Goal: Check status

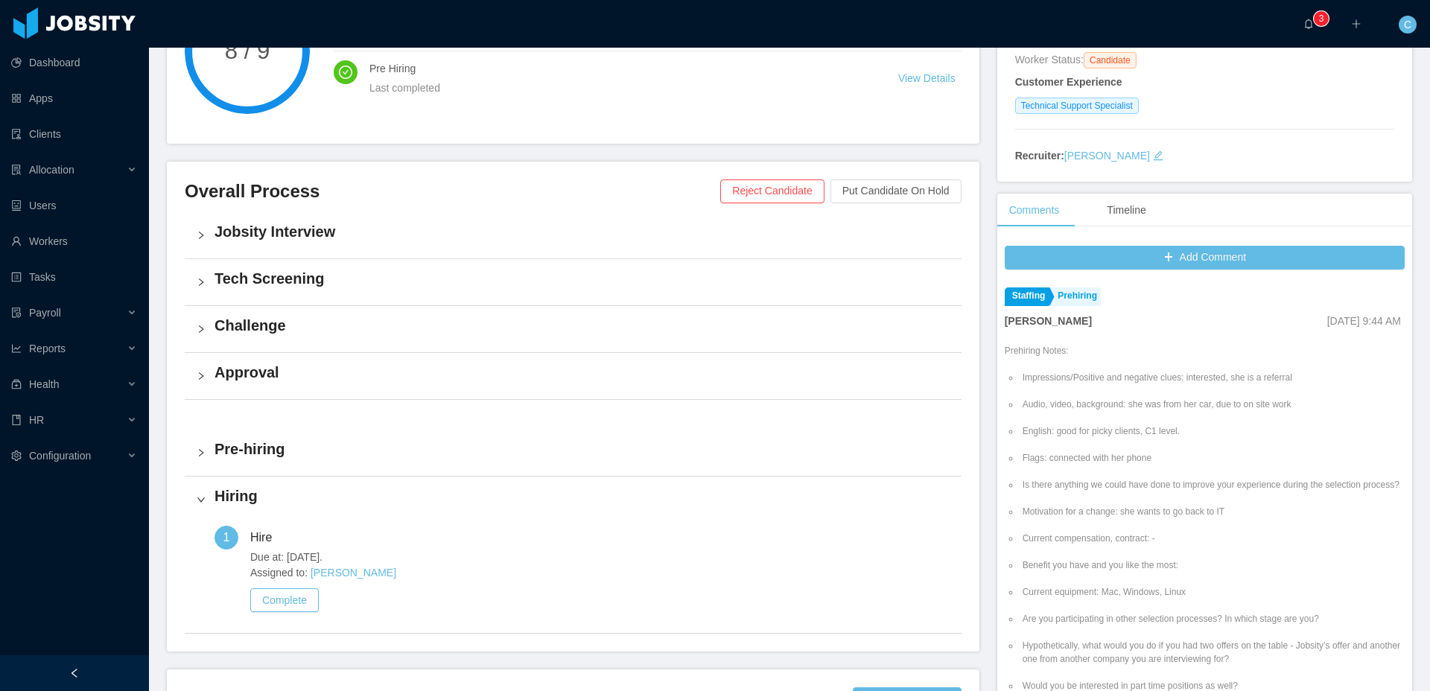
scroll to position [241, 0]
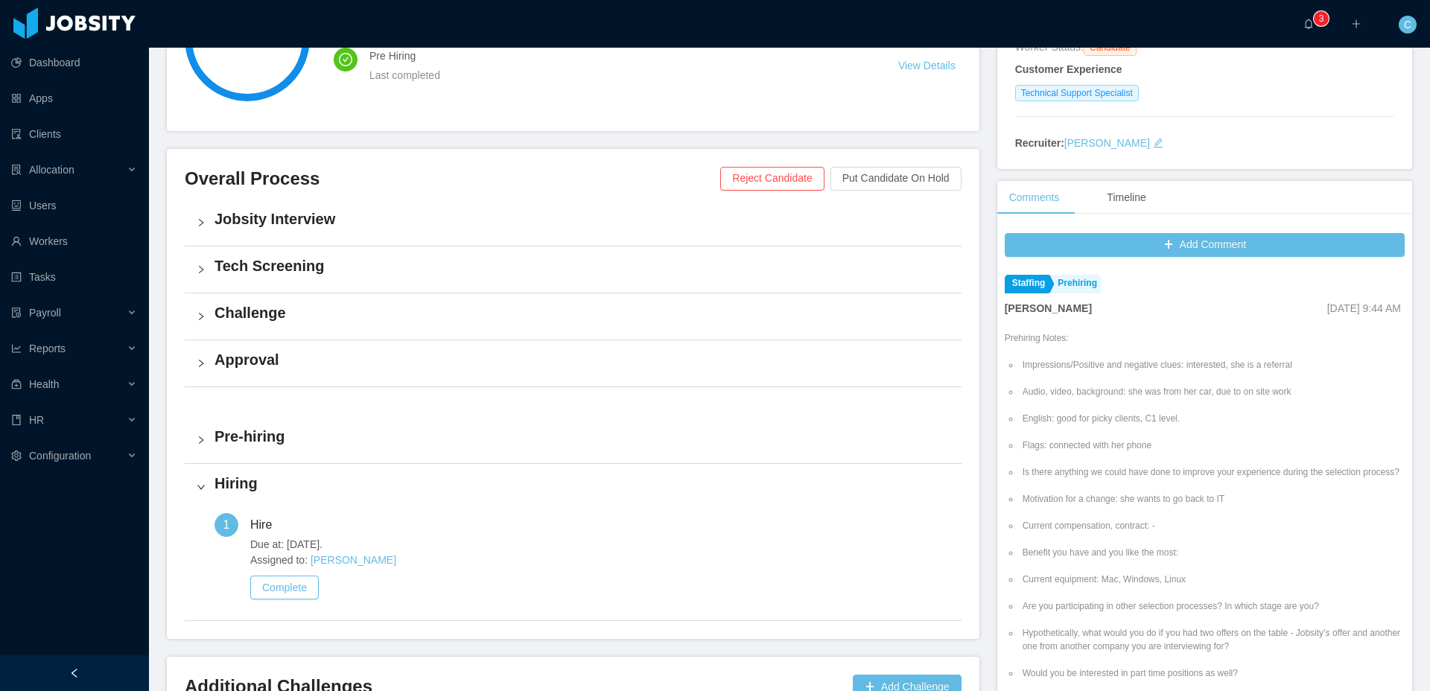
click at [513, 357] on h4 "Approval" at bounding box center [582, 359] width 735 height 21
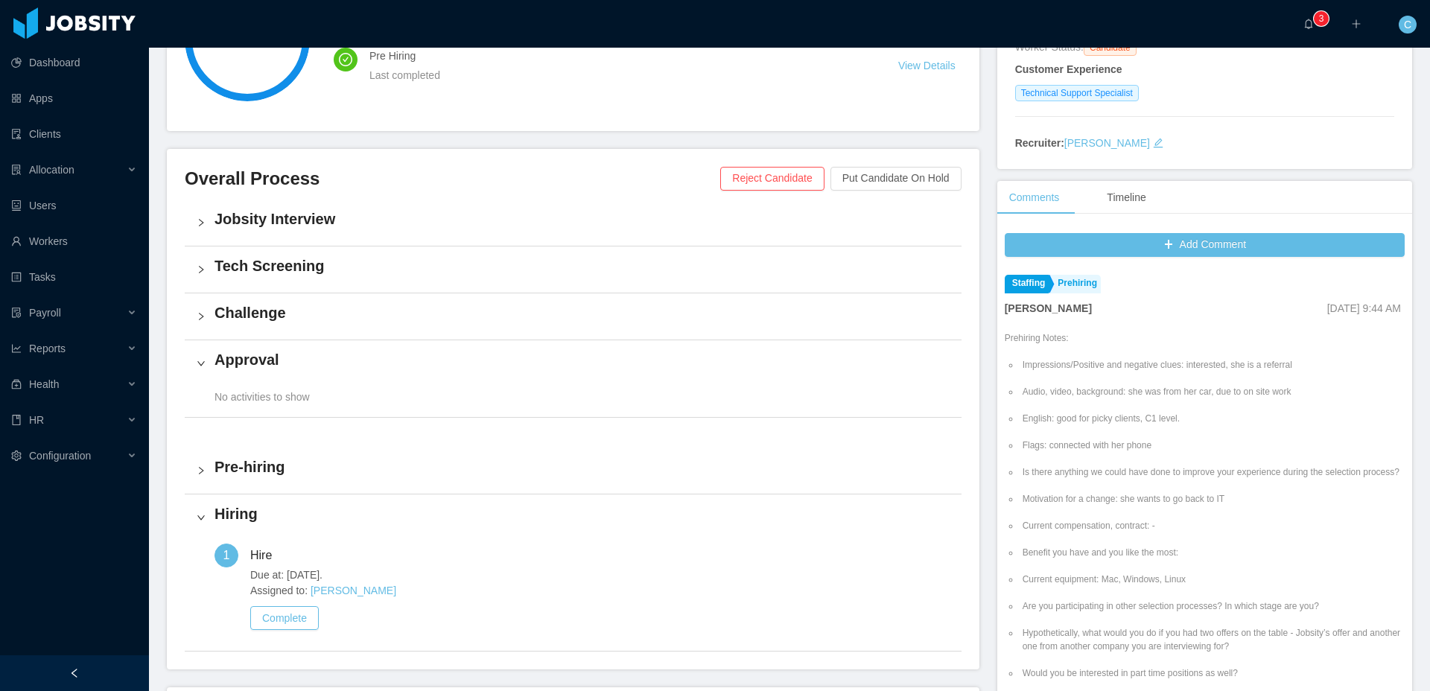
click at [524, 330] on div "Challenge" at bounding box center [573, 317] width 777 height 46
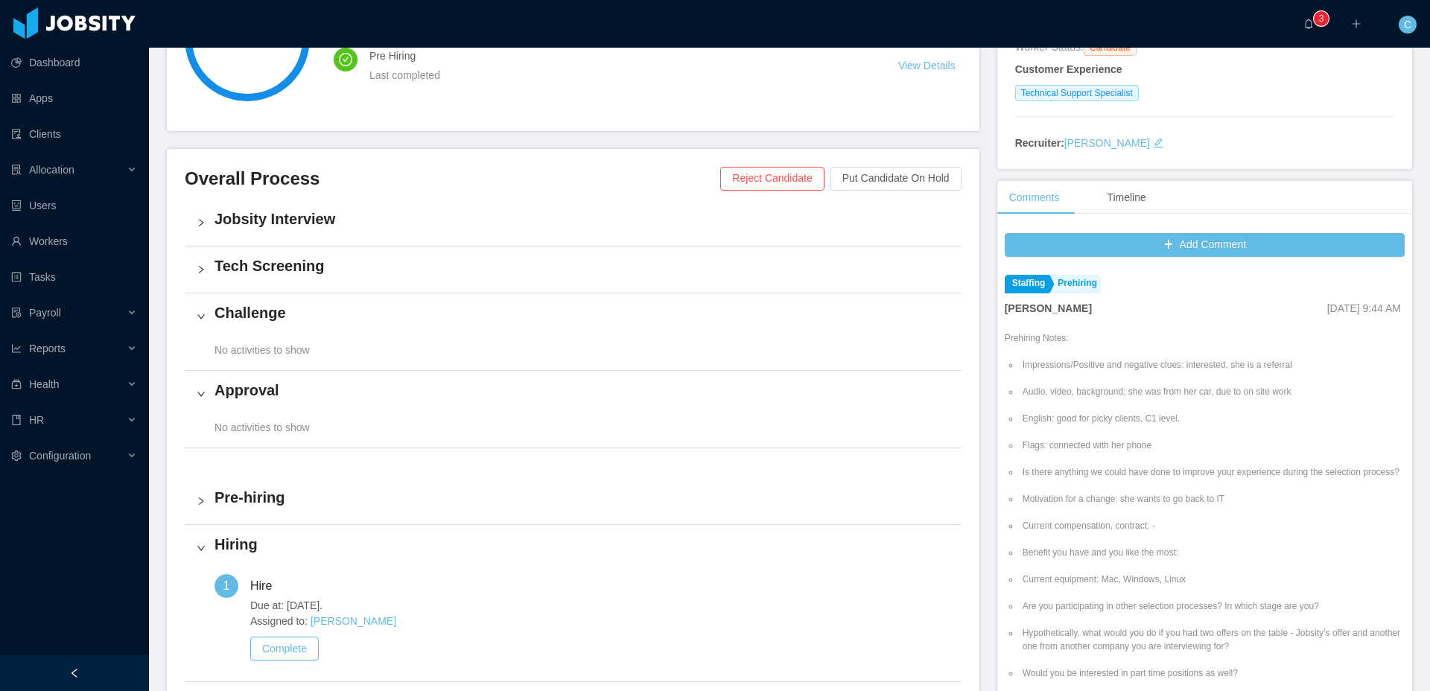
click at [457, 500] on h4 "Pre-hiring" at bounding box center [582, 497] width 735 height 21
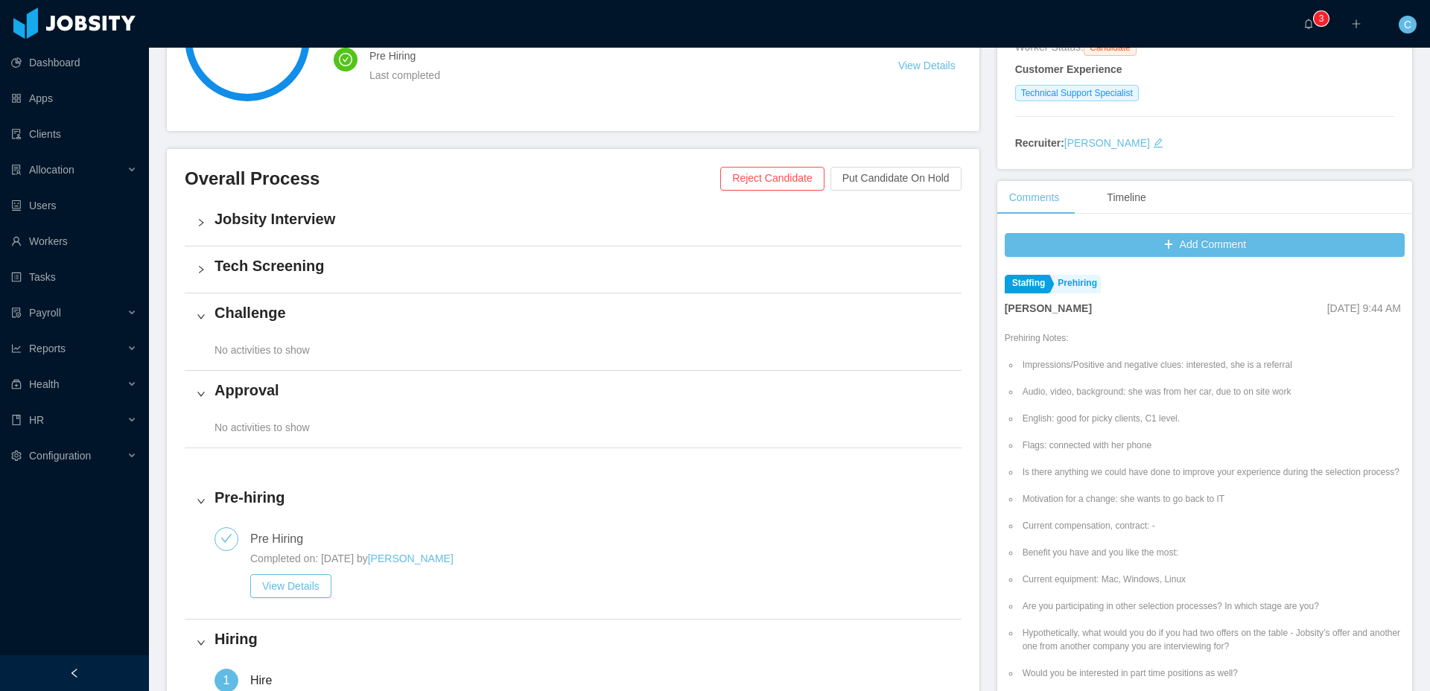
click at [433, 267] on h4 "Tech Screening" at bounding box center [582, 266] width 735 height 21
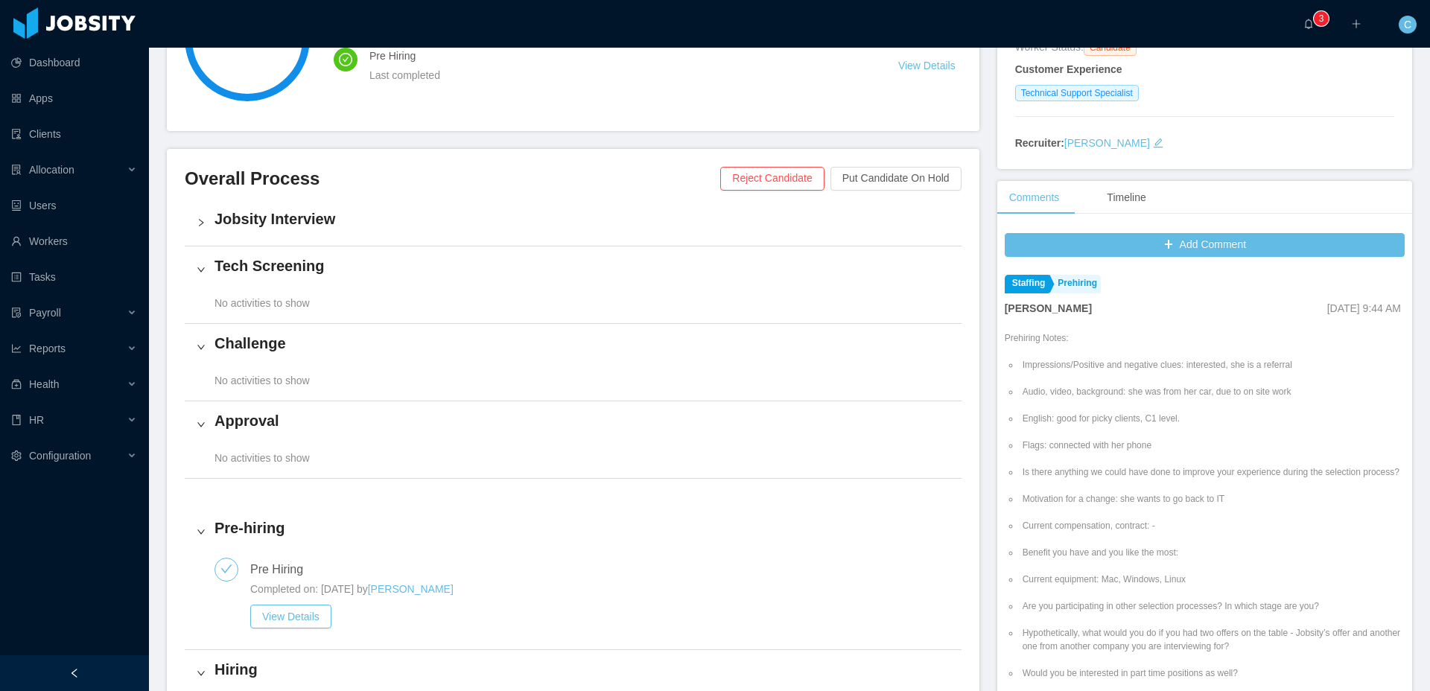
click at [439, 229] on h4 "Jobsity Interview" at bounding box center [582, 219] width 735 height 21
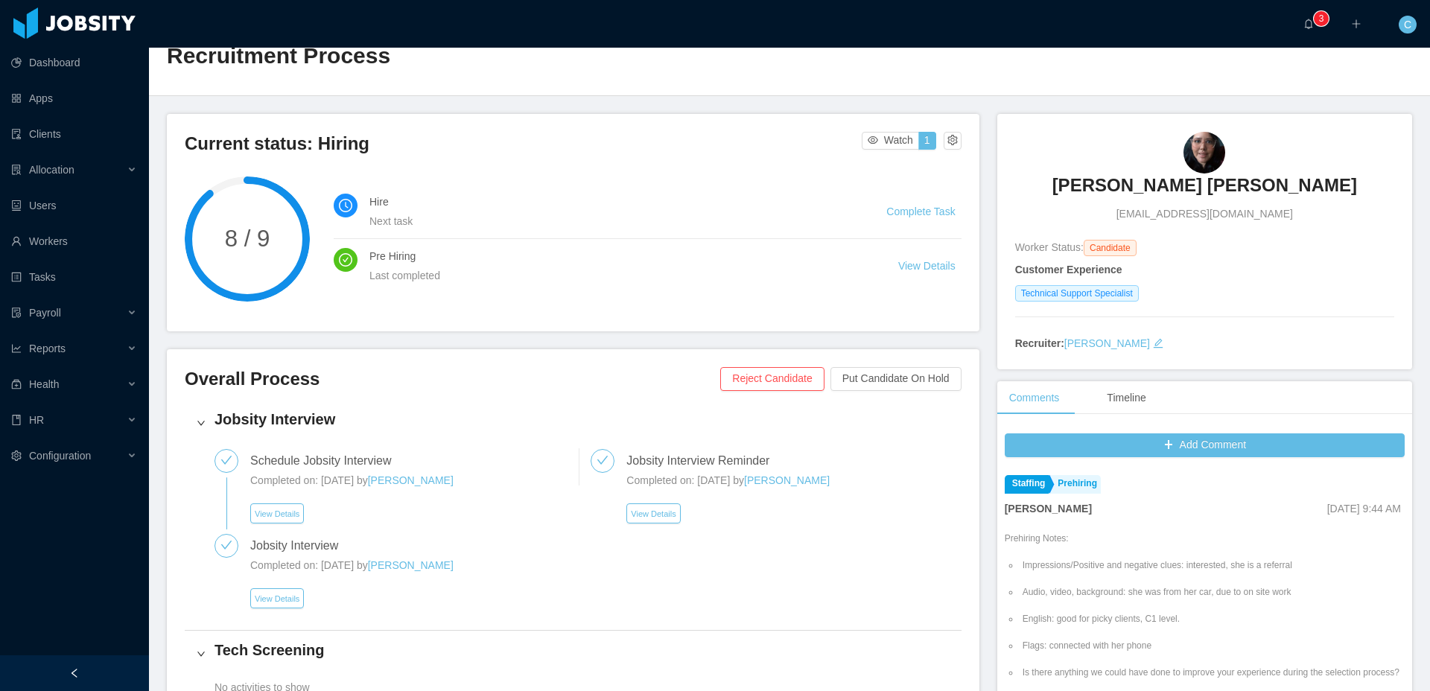
scroll to position [37, 0]
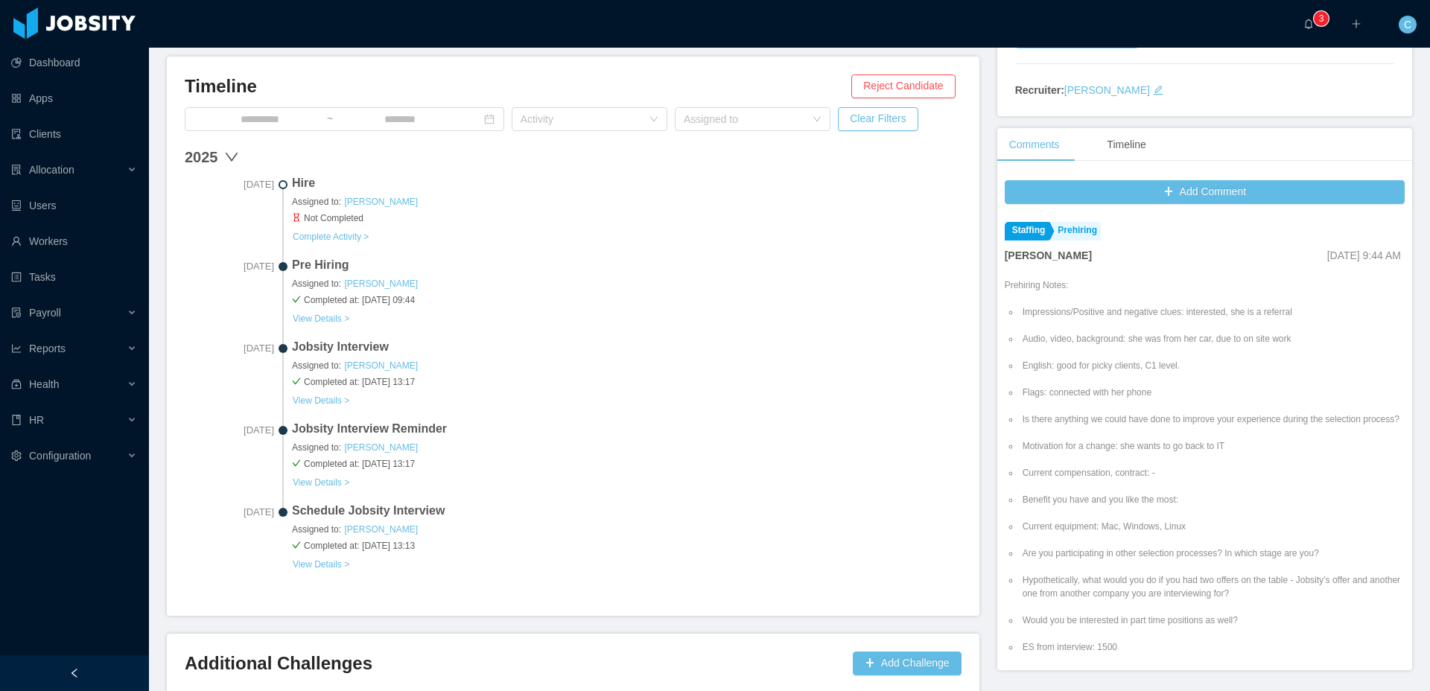
scroll to position [374, 0]
